Goal: Task Accomplishment & Management: Complete application form

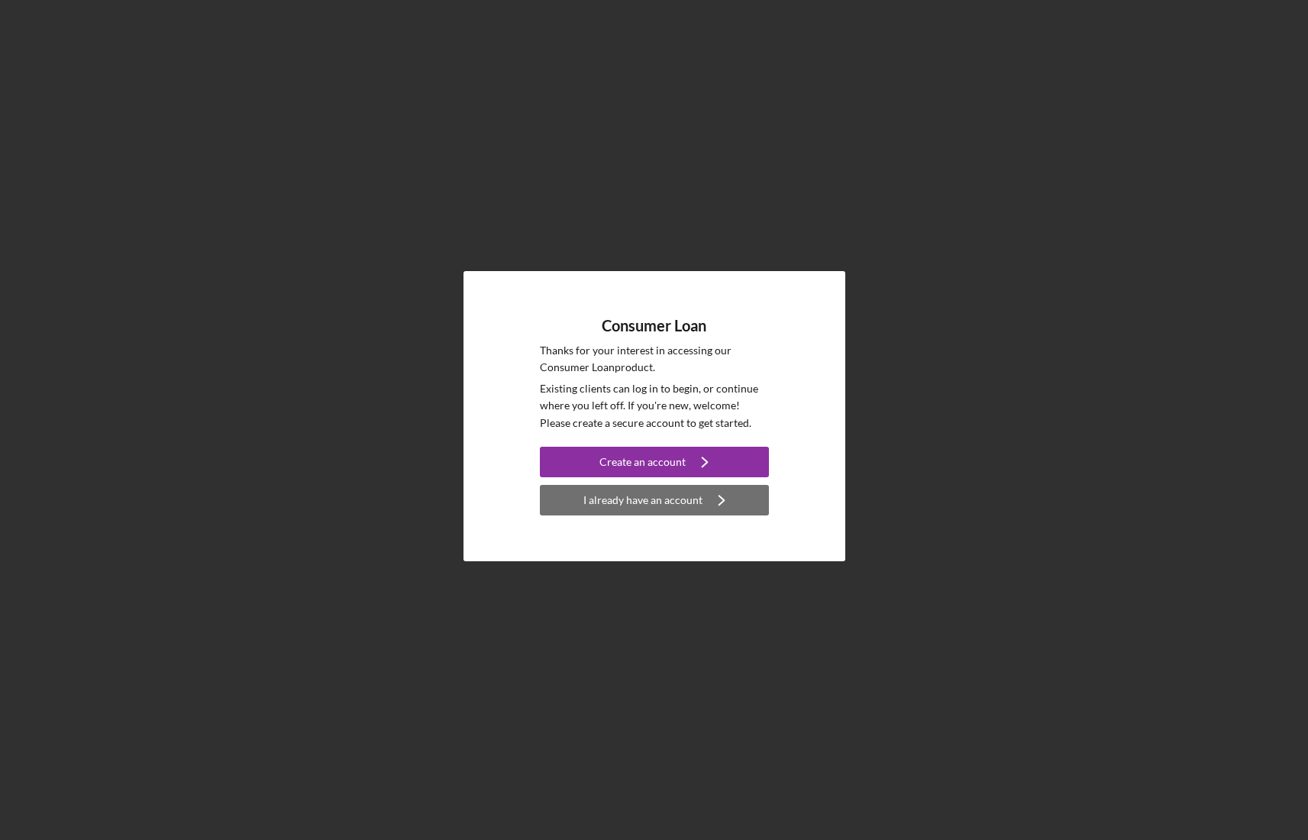
click at [687, 496] on div "I already have an account" at bounding box center [642, 500] width 119 height 31
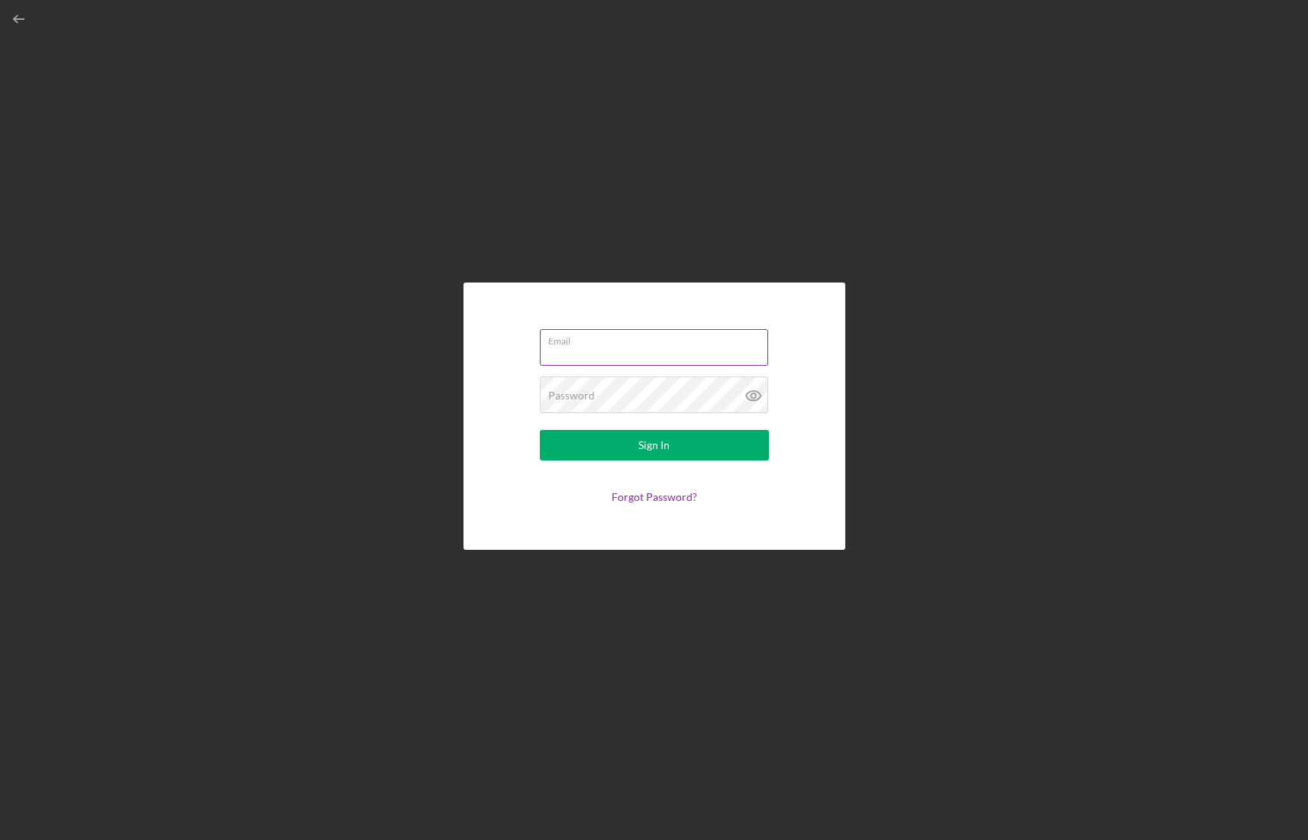
click at [636, 339] on label "Email" at bounding box center [658, 338] width 220 height 17
click at [636, 339] on input "Email" at bounding box center [654, 347] width 228 height 37
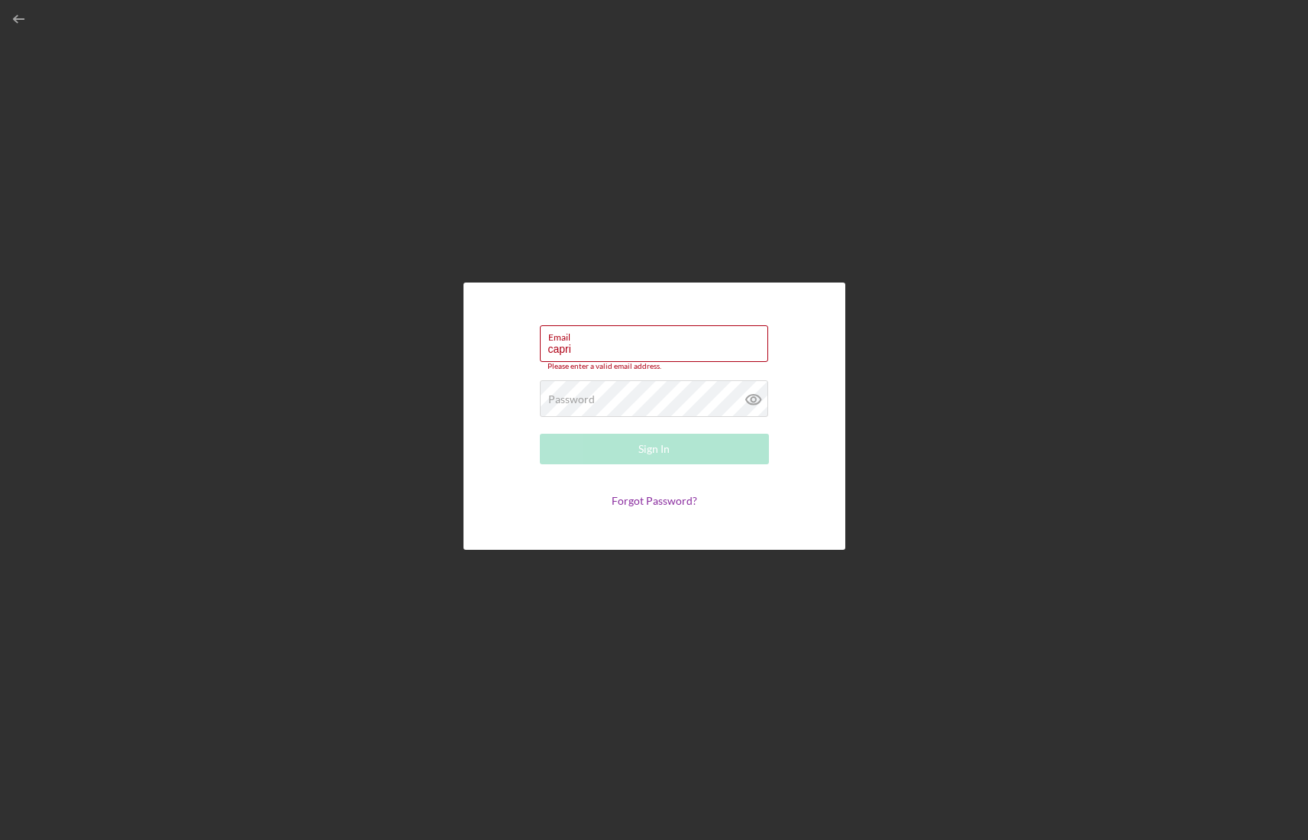
type input "[EMAIL_ADDRESS][DOMAIN_NAME]"
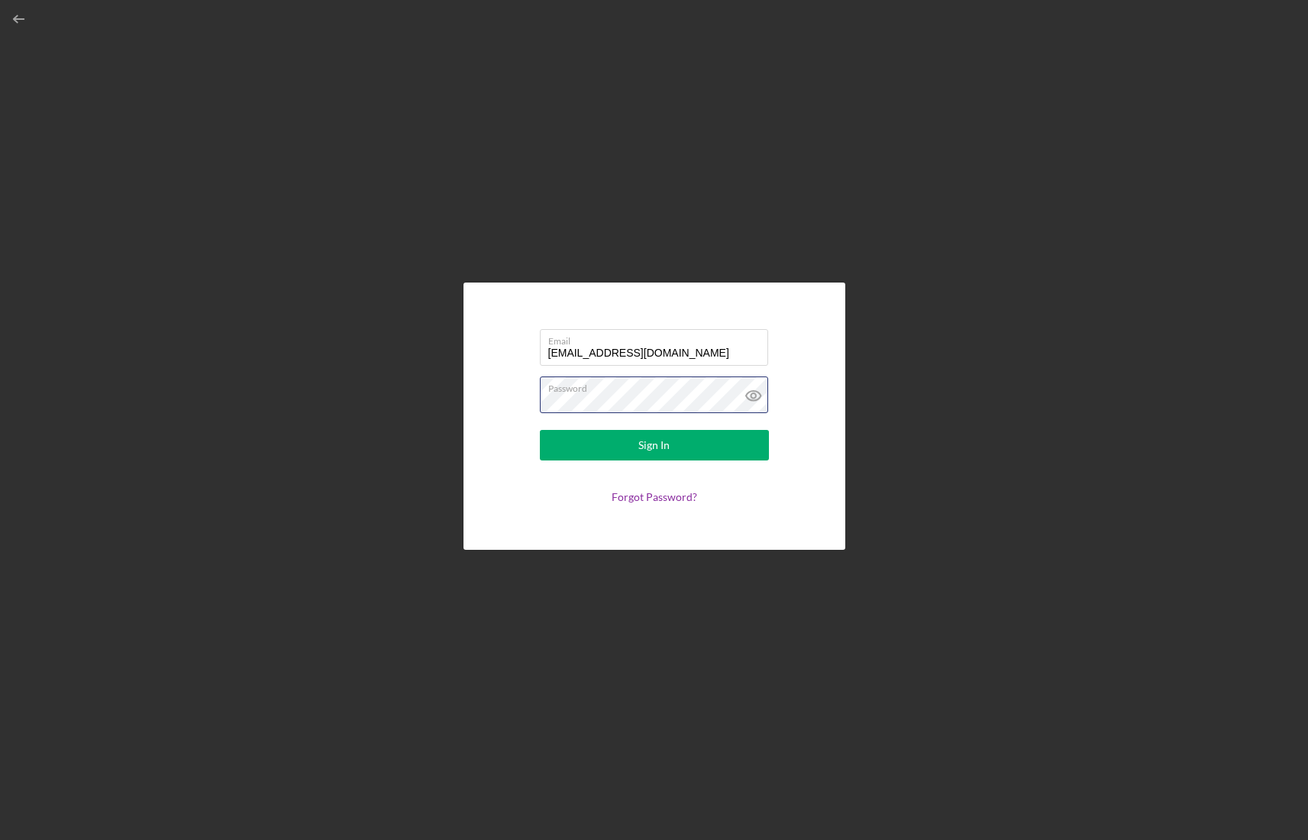
click at [540, 430] on button "Sign In" at bounding box center [654, 445] width 229 height 31
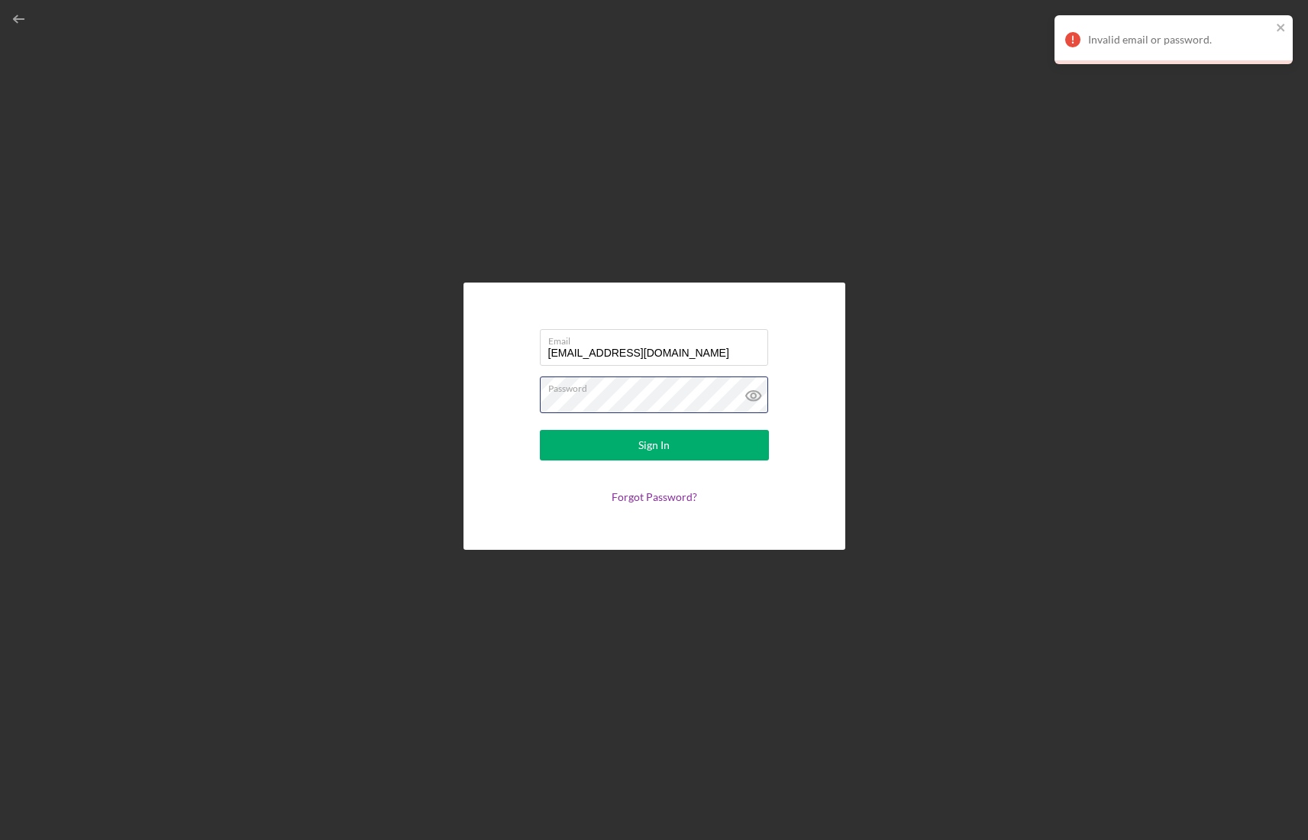
click at [540, 430] on button "Sign In" at bounding box center [654, 445] width 229 height 31
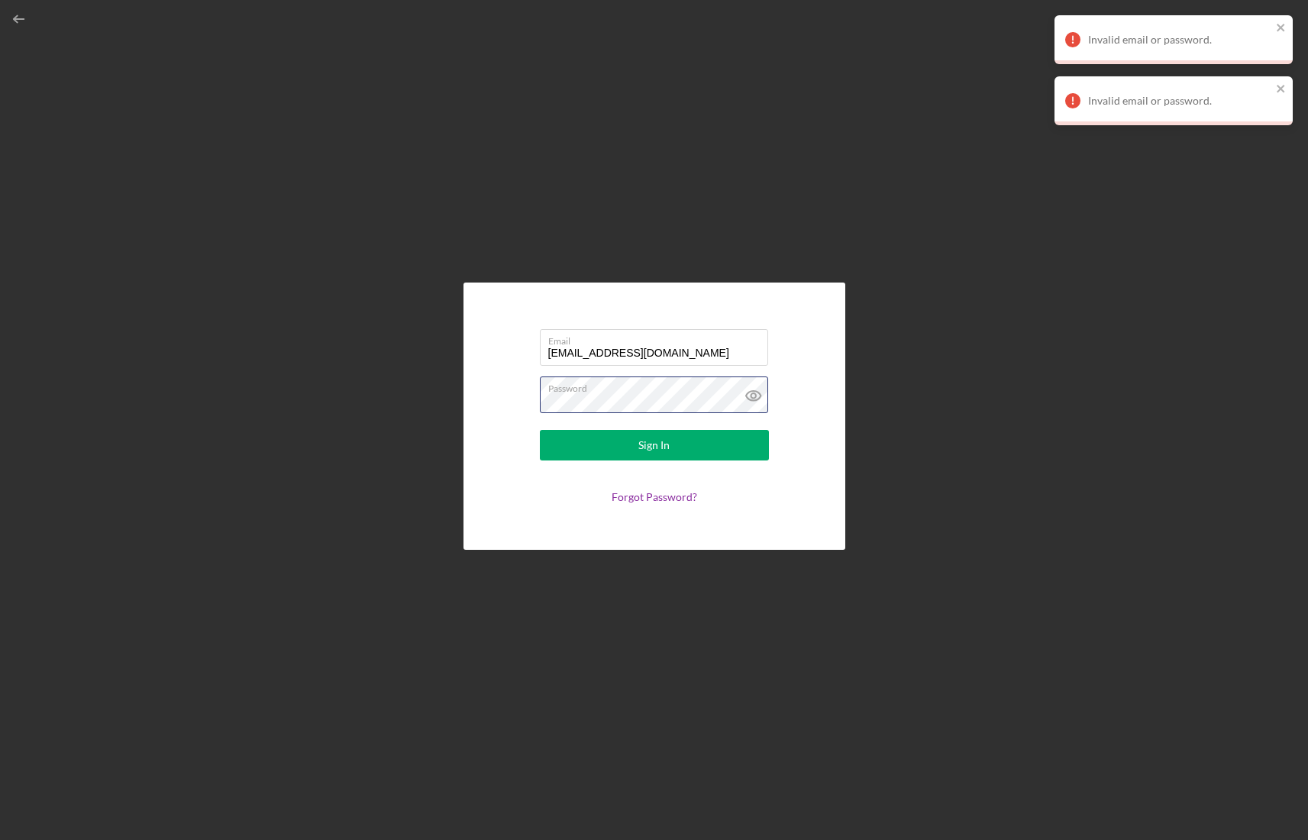
click at [540, 430] on button "Sign In" at bounding box center [654, 445] width 229 height 31
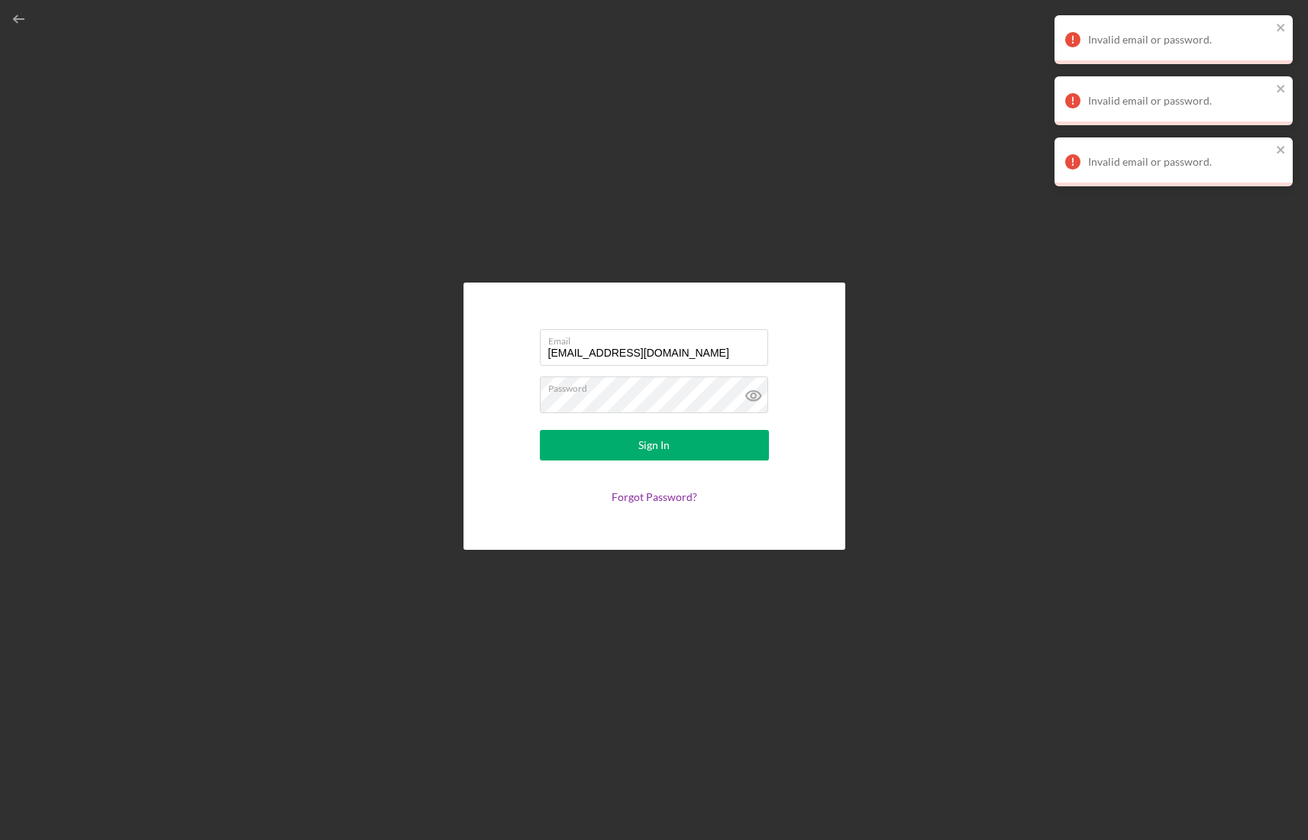
drag, startPoint x: 646, startPoint y: 495, endPoint x: 1161, endPoint y: 601, distance: 525.5
click at [648, 496] on link "Forgot Password?" at bounding box center [655, 496] width 86 height 13
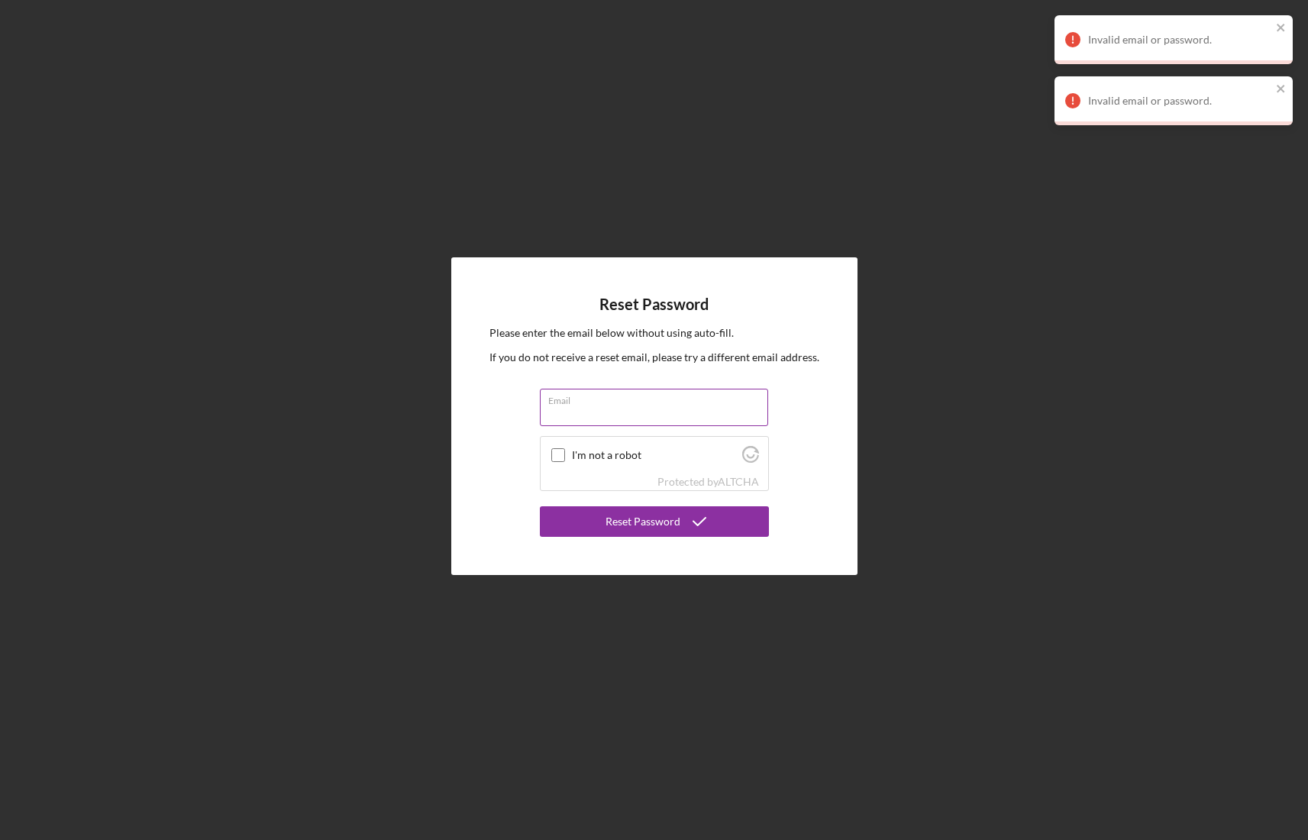
click at [586, 413] on input "Email" at bounding box center [654, 407] width 228 height 37
type input "[EMAIL_ADDRESS][DOMAIN_NAME]"
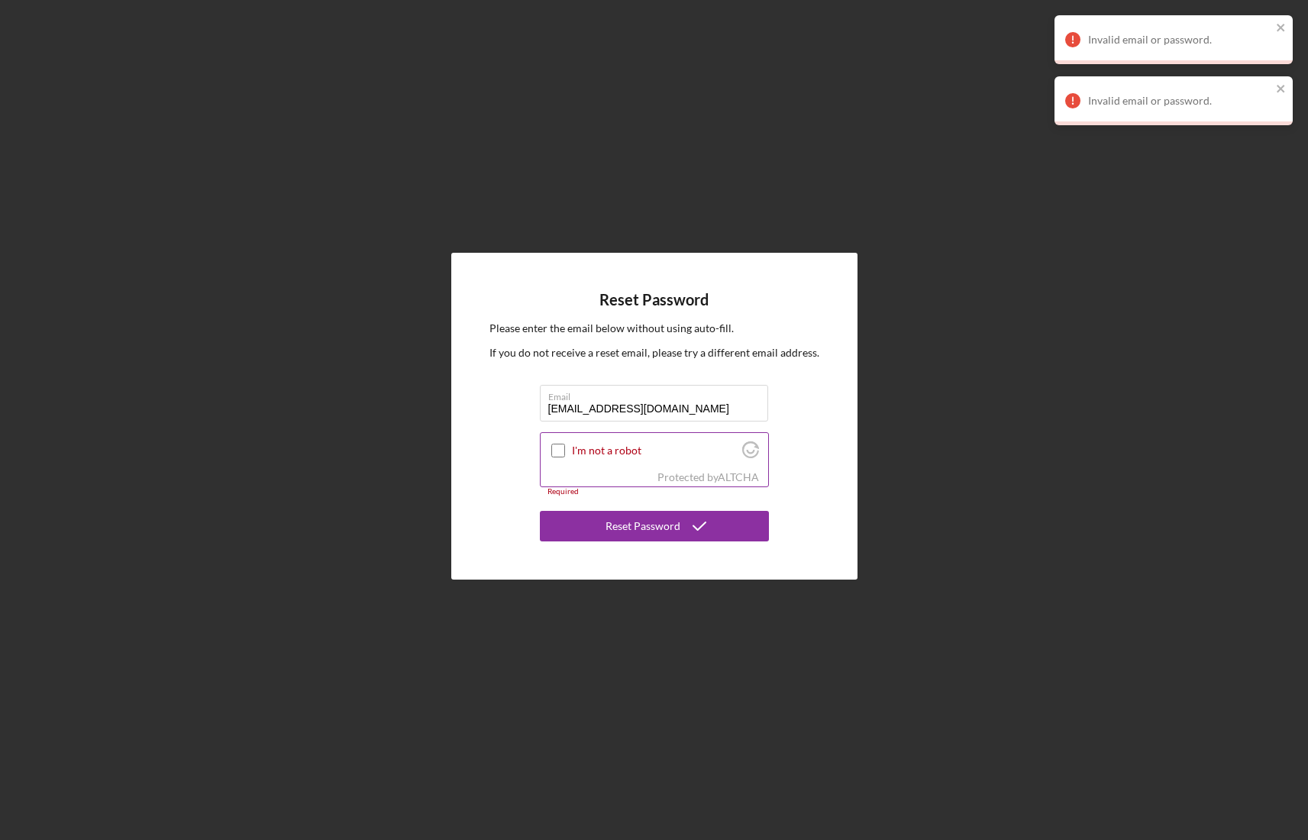
click at [614, 469] on div "I'm not a robot" at bounding box center [655, 451] width 228 height 36
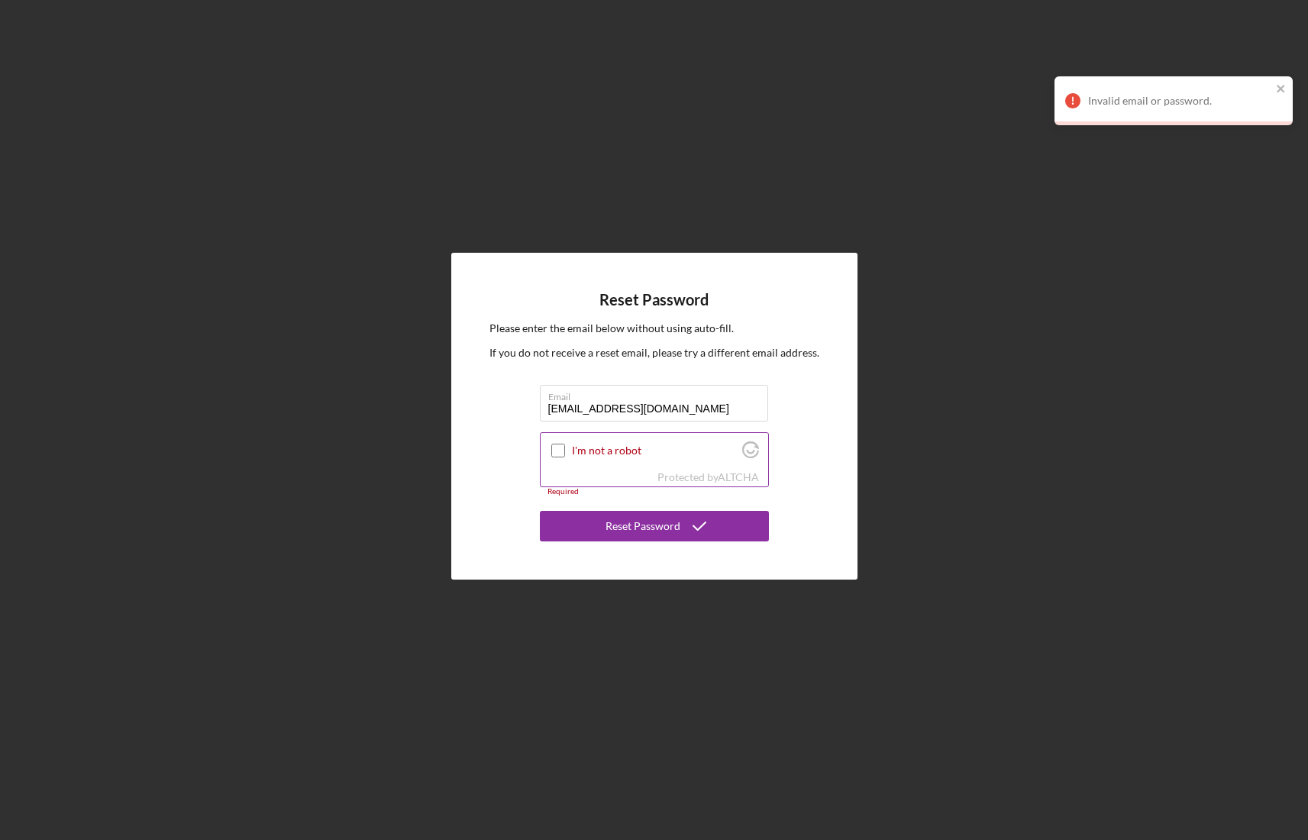
click at [563, 449] on div "I'm not a robot" at bounding box center [655, 451] width 228 height 36
click at [562, 449] on input "I'm not a robot" at bounding box center [558, 451] width 14 height 14
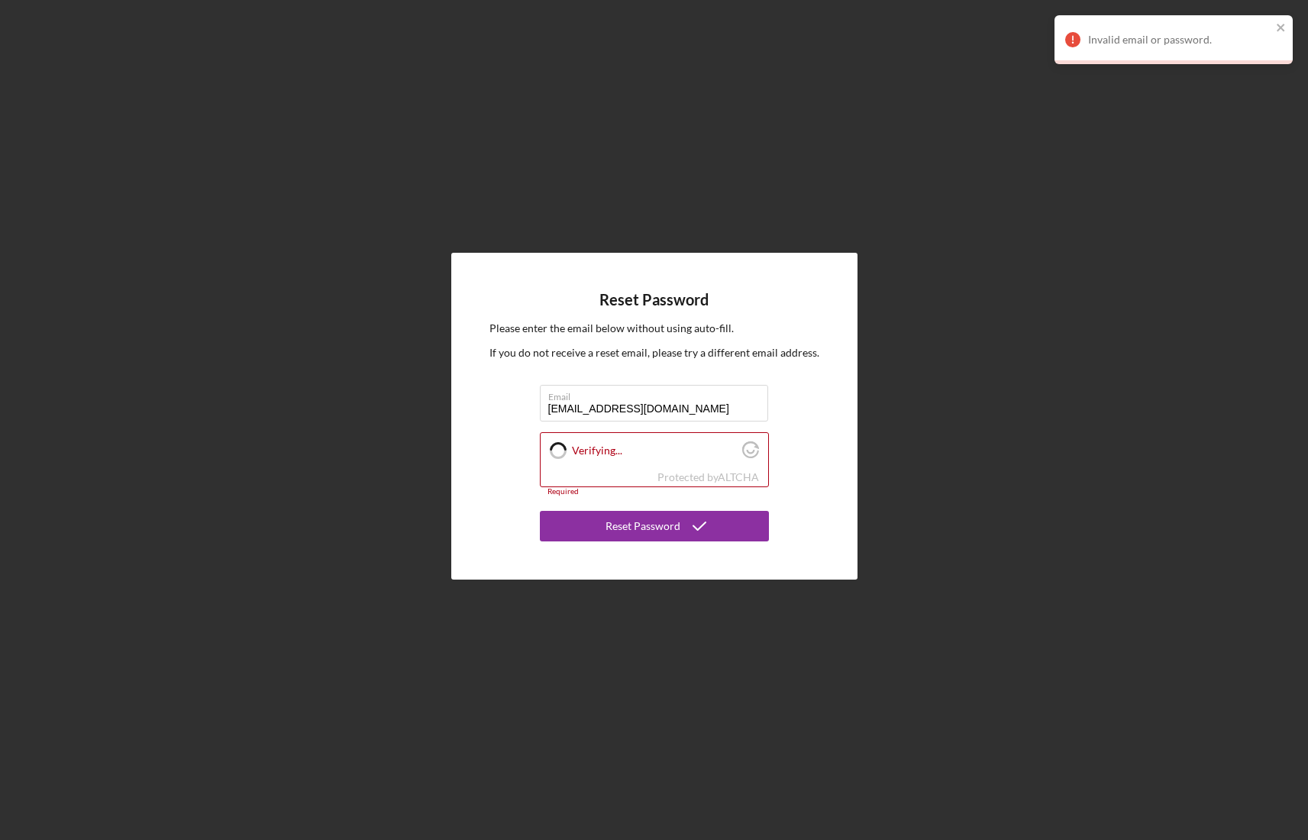
checkbox input "true"
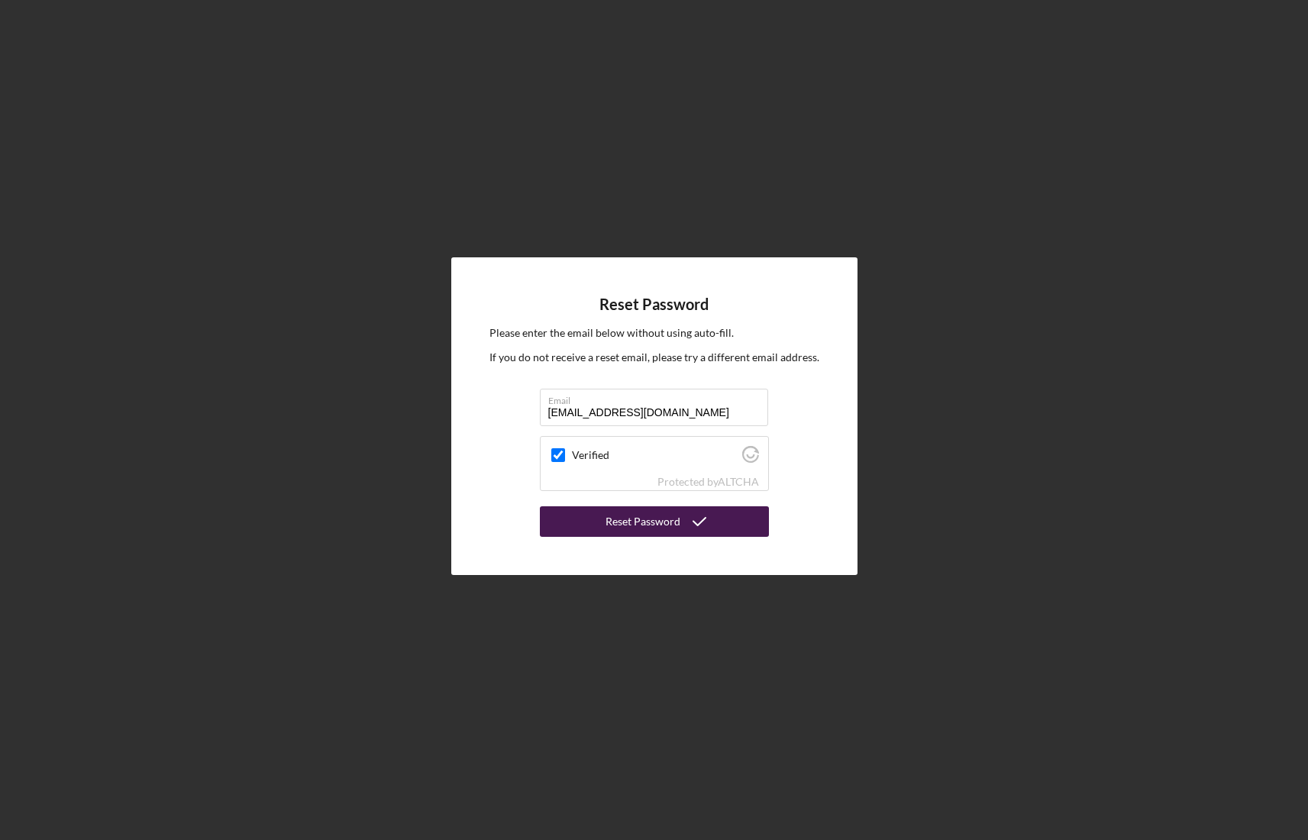
click at [614, 526] on div "Reset Password" at bounding box center [642, 521] width 75 height 31
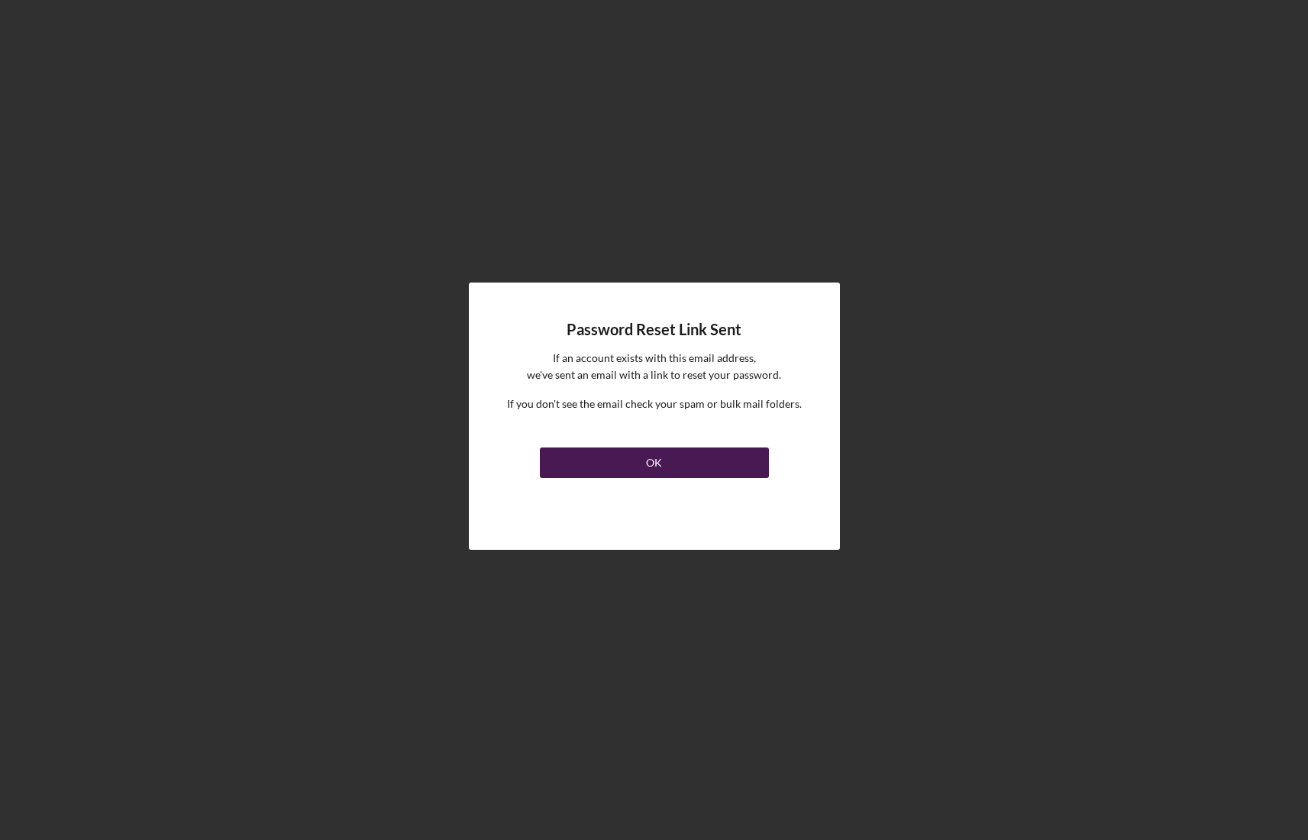
click at [703, 477] on link "OK" at bounding box center [654, 459] width 229 height 37
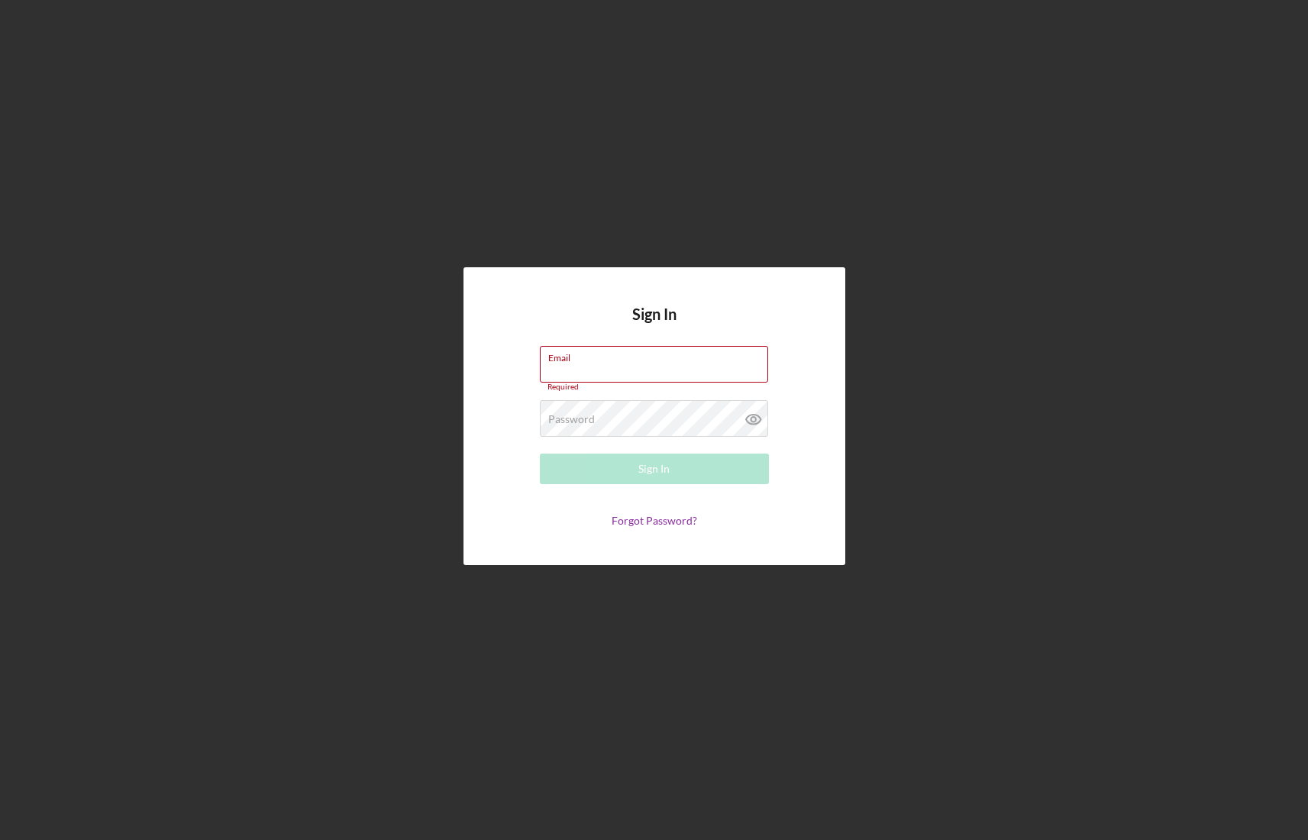
drag, startPoint x: 515, startPoint y: 81, endPoint x: 502, endPoint y: 69, distance: 17.8
click at [516, 81] on div "Sign In Email Required Password Required Sign In Forgot Password?" at bounding box center [654, 416] width 1293 height 832
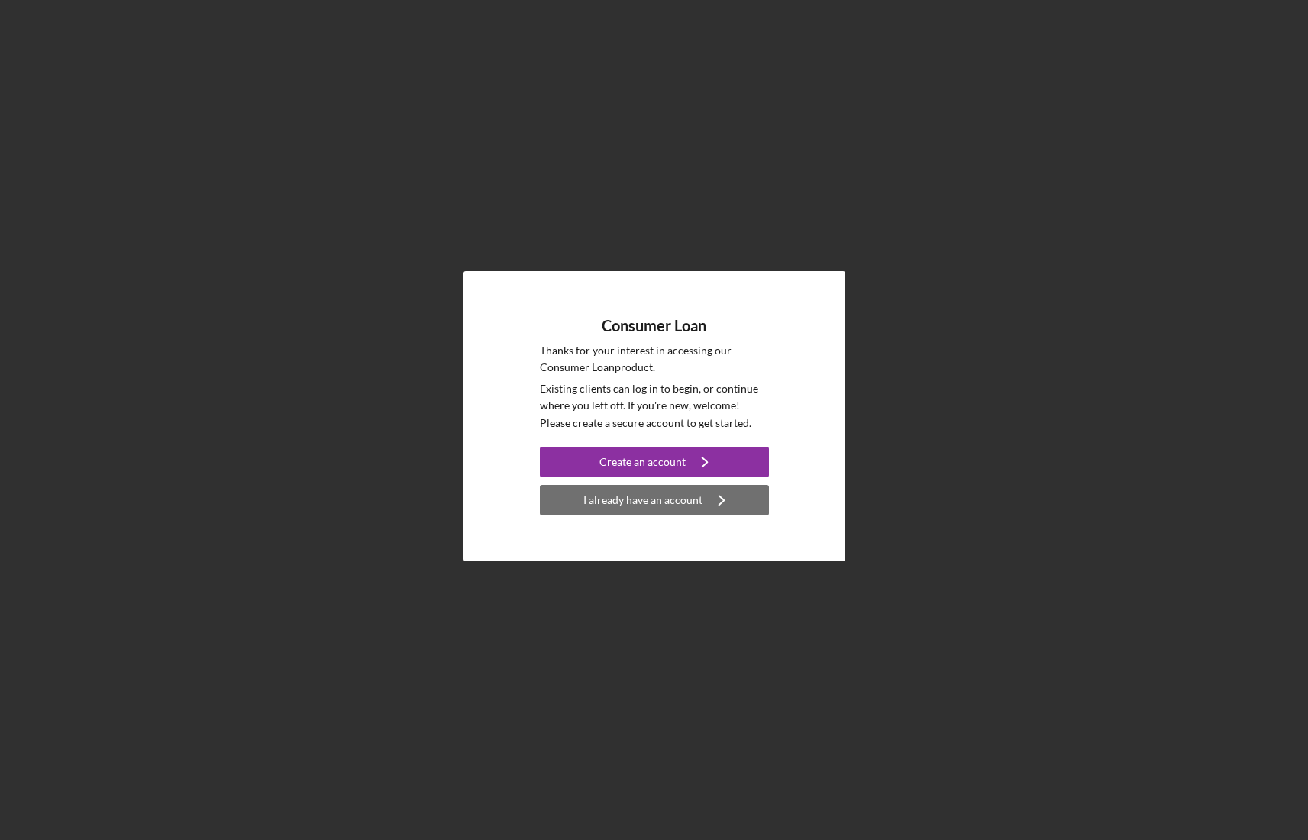
click at [632, 499] on div "I already have an account" at bounding box center [642, 500] width 119 height 31
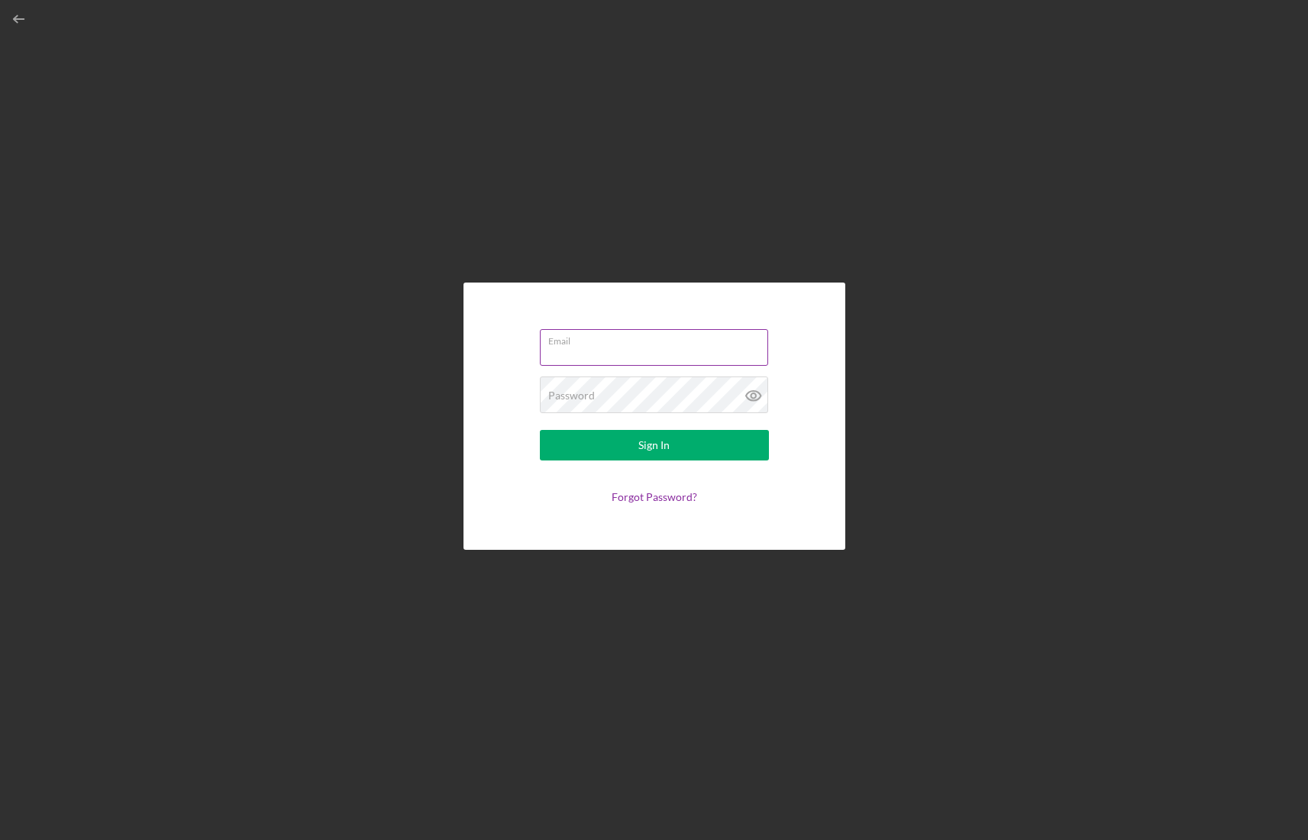
click at [617, 357] on input "Email" at bounding box center [654, 347] width 228 height 37
type input "[EMAIL_ADDRESS][DOMAIN_NAME]"
